Goal: Information Seeking & Learning: Learn about a topic

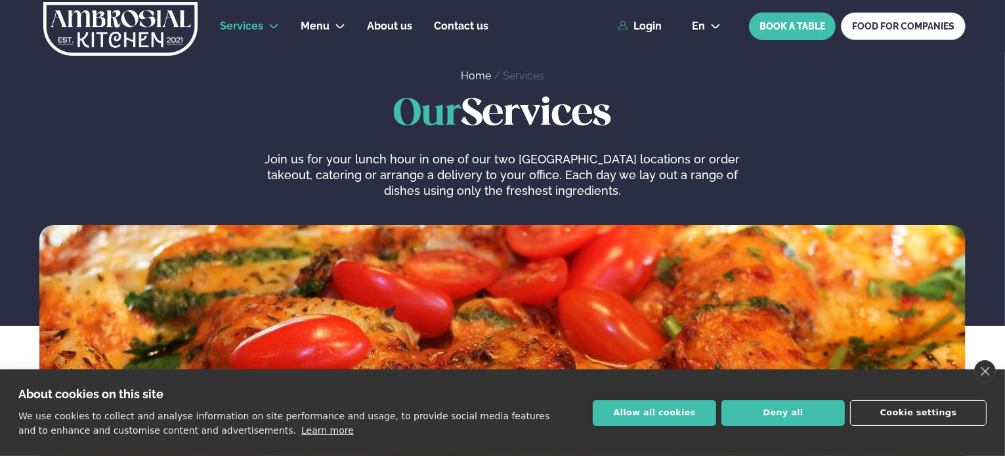
click at [905, 412] on button "Cookie settings" at bounding box center [918, 413] width 137 height 26
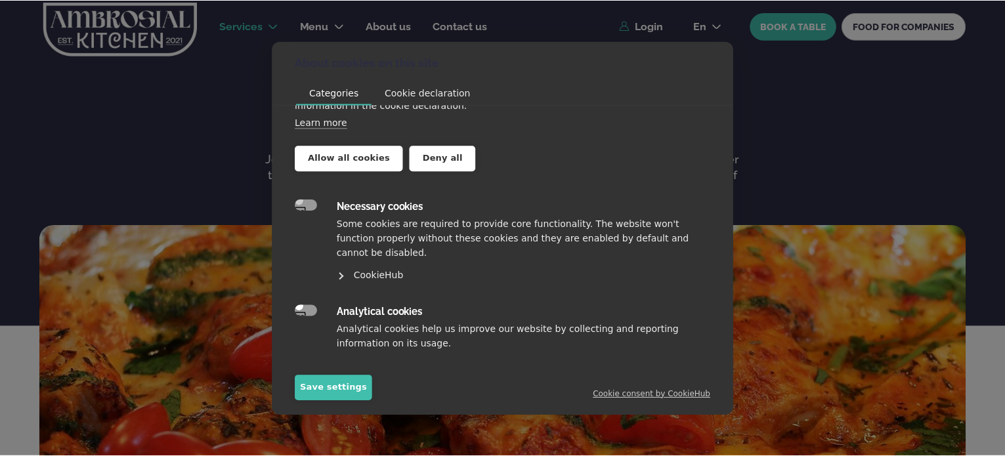
scroll to position [118, 0]
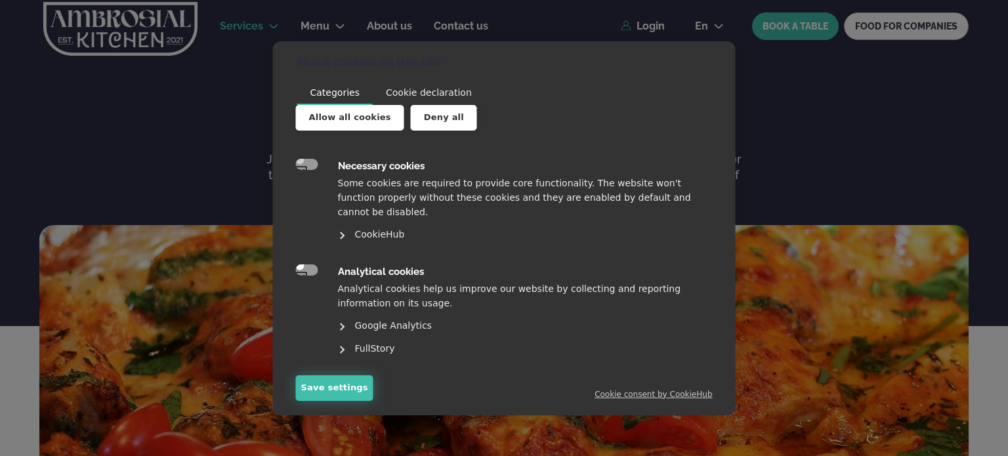
click at [339, 392] on button "Save settings" at bounding box center [334, 388] width 77 height 26
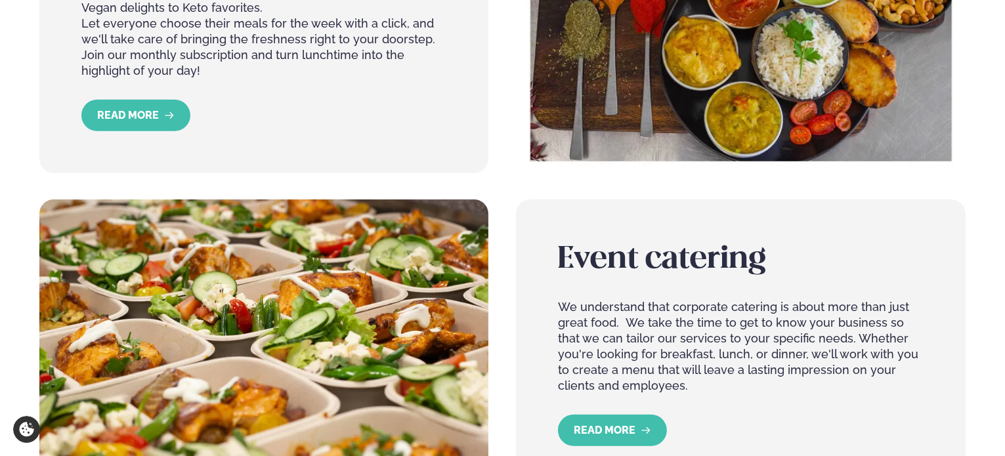
scroll to position [1225, 0]
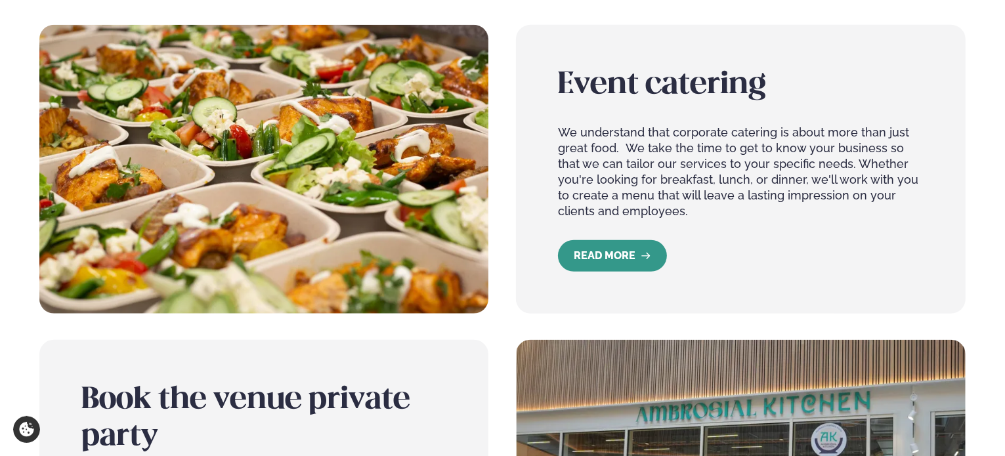
click at [628, 244] on link "READ MORE" at bounding box center [612, 256] width 109 height 32
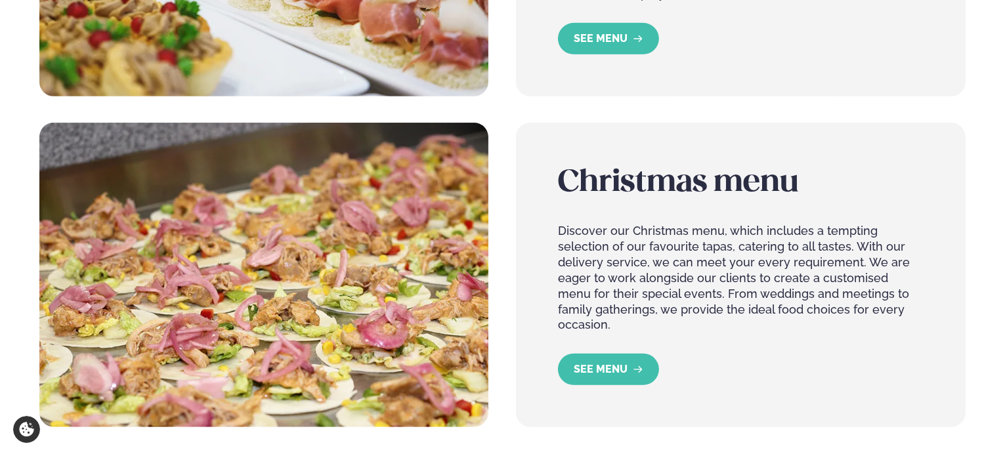
scroll to position [525, 0]
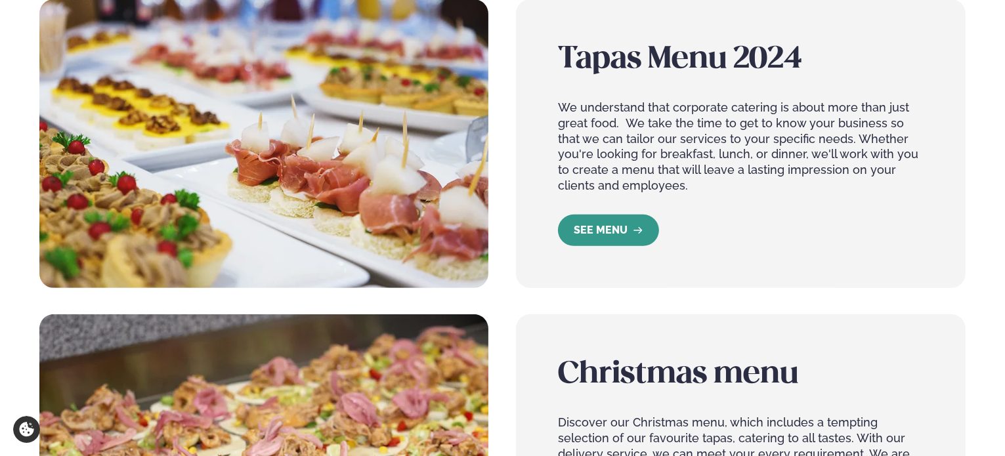
click at [638, 240] on link "SEE MENU" at bounding box center [608, 231] width 101 height 32
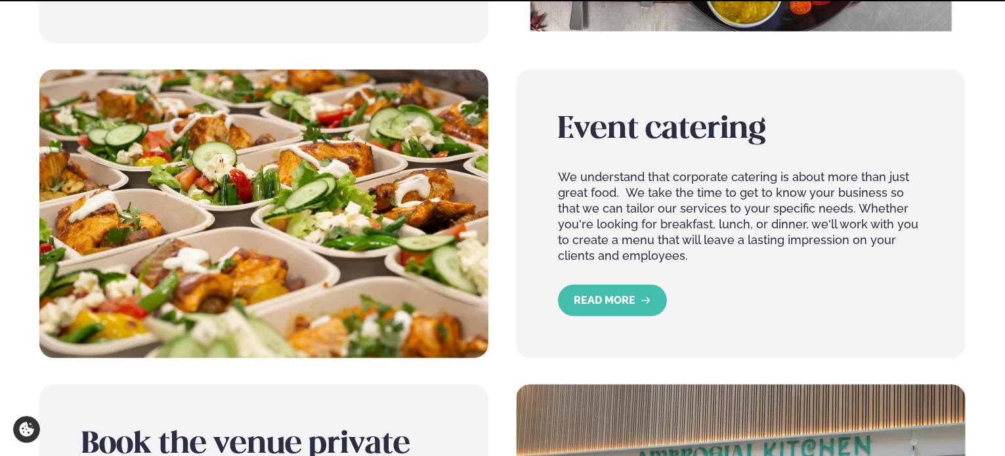
scroll to position [1225, 0]
